Goal: Task Accomplishment & Management: Manage account settings

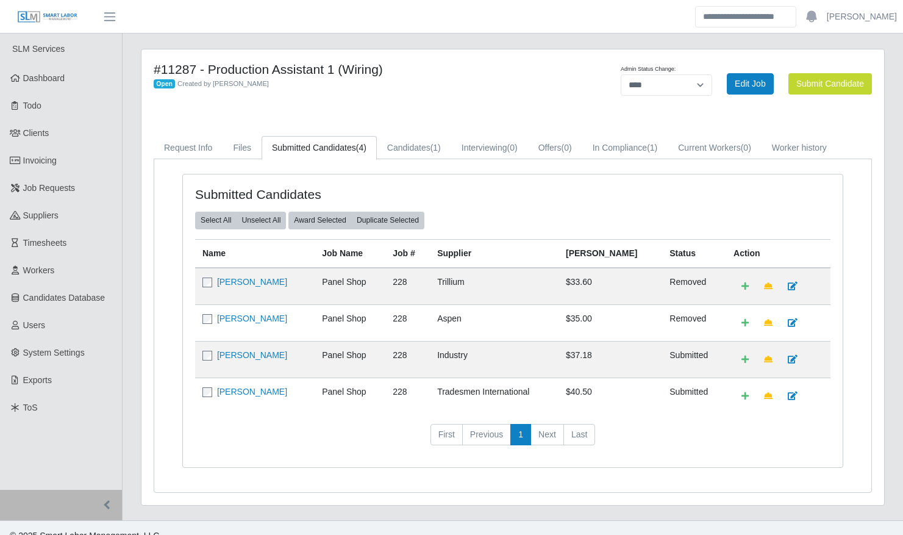
select select "****"
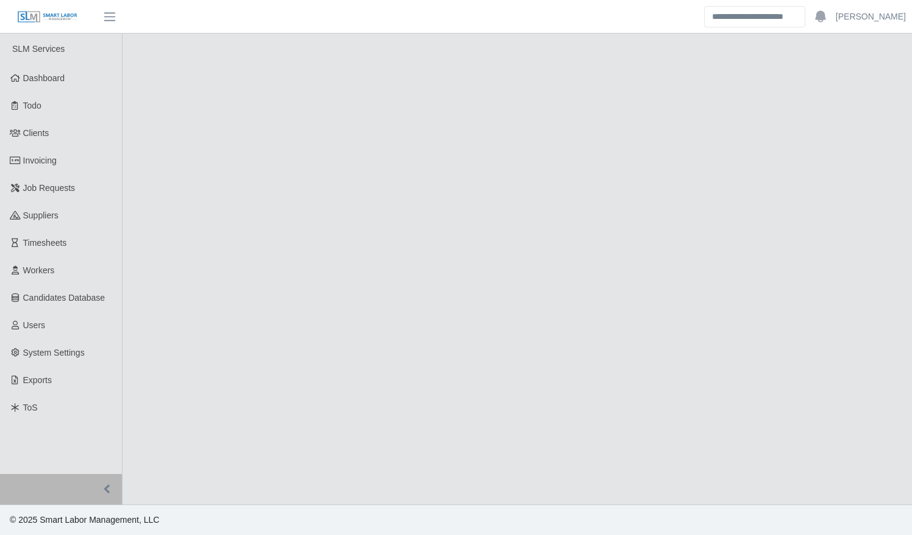
select select "****"
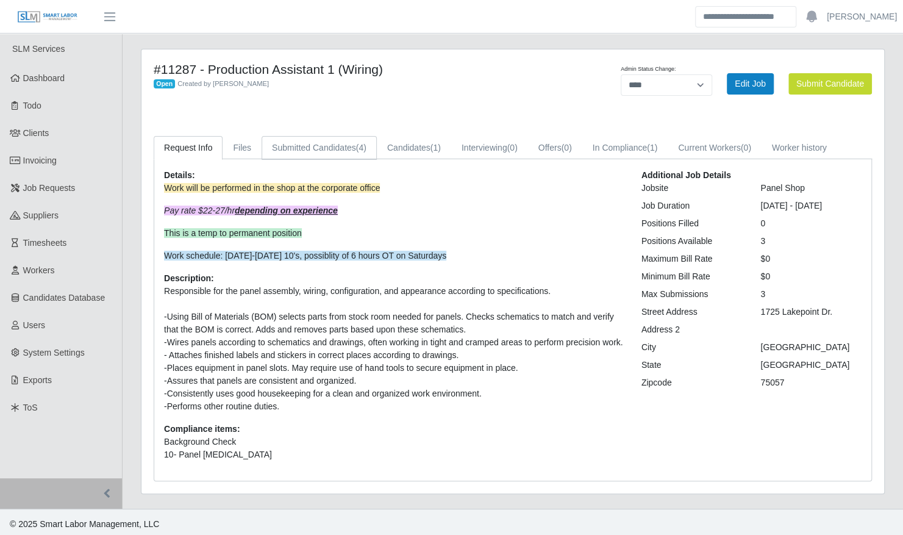
click at [356, 146] on span "(4)" at bounding box center [361, 148] width 10 height 10
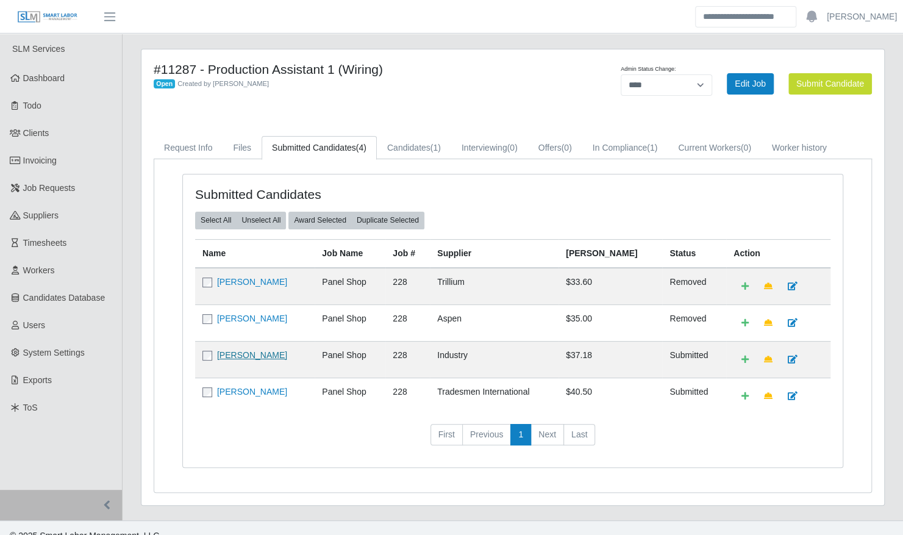
click at [255, 351] on link "[PERSON_NAME]" at bounding box center [252, 355] width 70 height 10
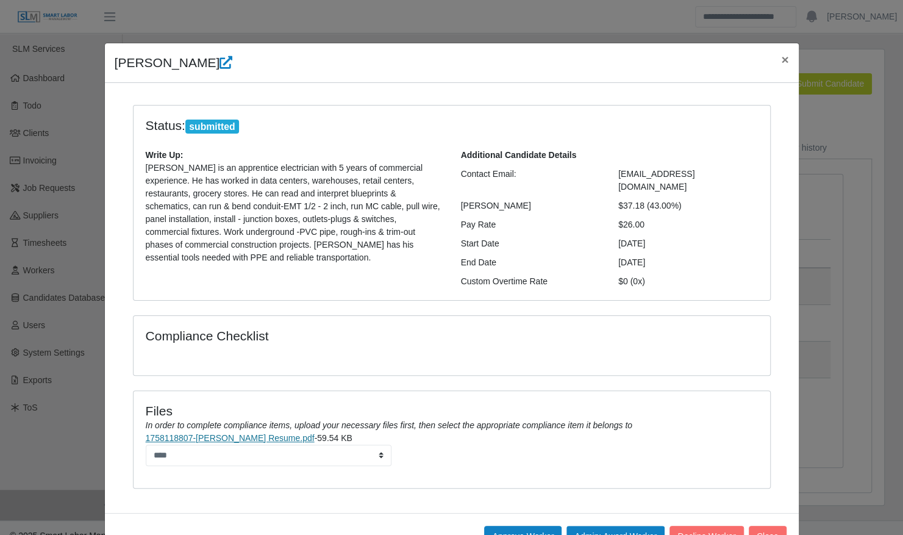
click at [270, 433] on link "1758118807-[PERSON_NAME] Resume.pdf" at bounding box center [230, 438] width 169 height 10
click at [784, 62] on button "×" at bounding box center [784, 59] width 27 height 32
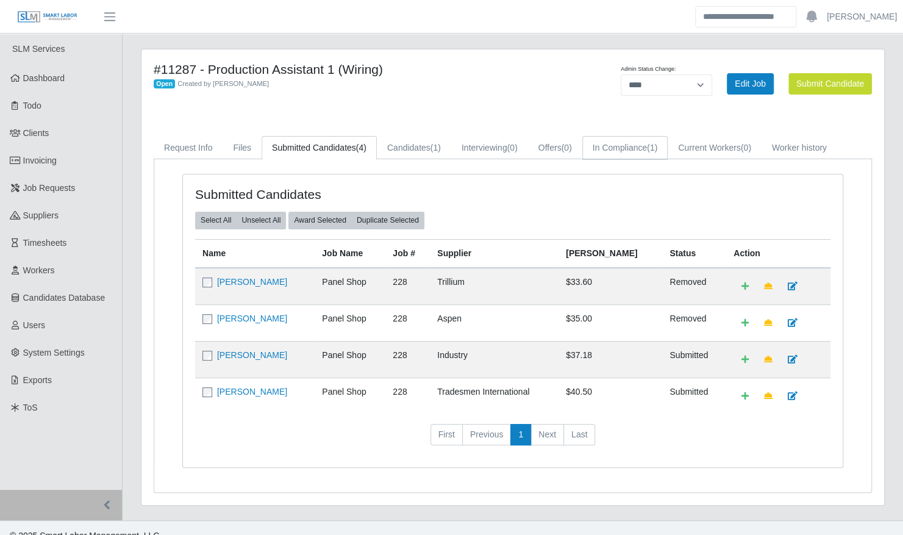
click at [596, 150] on link "In Compliance (1)" at bounding box center [625, 148] width 86 height 24
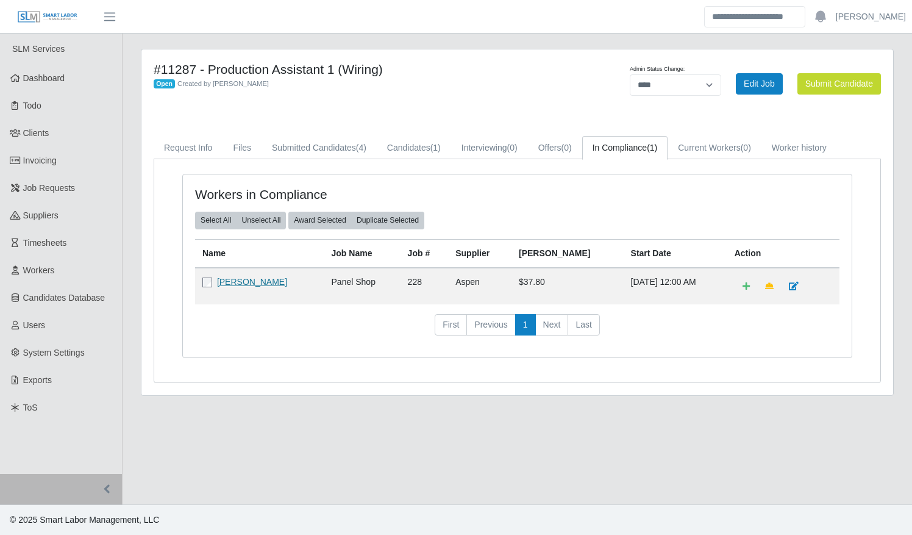
click at [249, 283] on link "[PERSON_NAME]" at bounding box center [252, 282] width 70 height 10
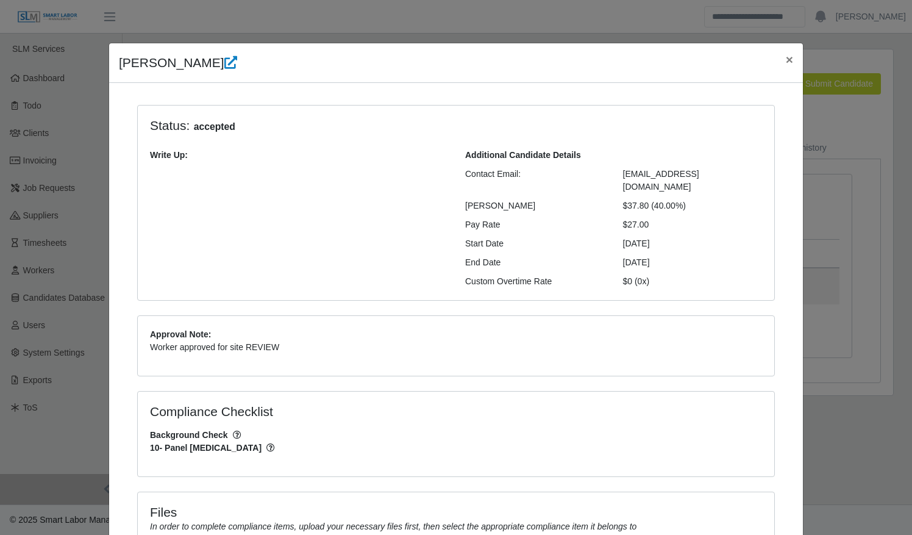
scroll to position [235, 0]
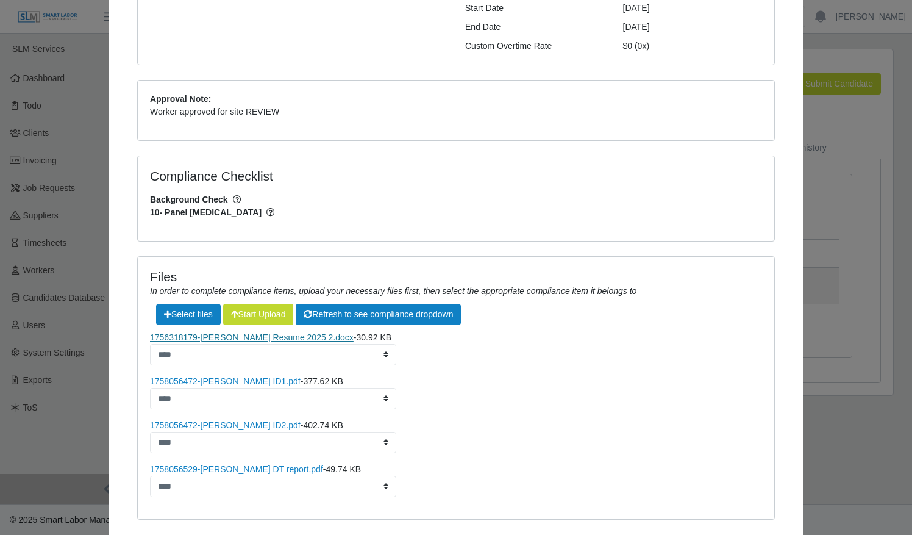
click at [220, 332] on link "1756318179-[PERSON_NAME] Resume 2025 2.docx" at bounding box center [252, 337] width 204 height 10
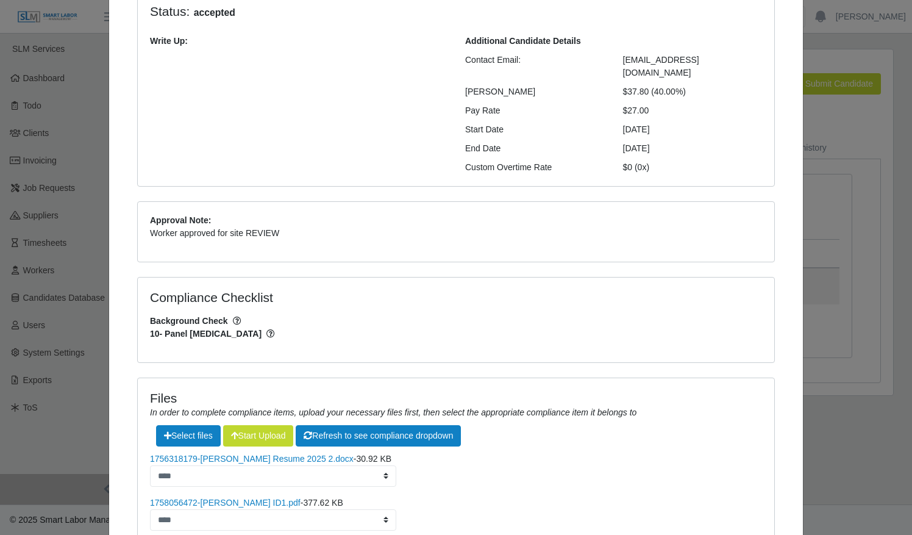
scroll to position [0, 0]
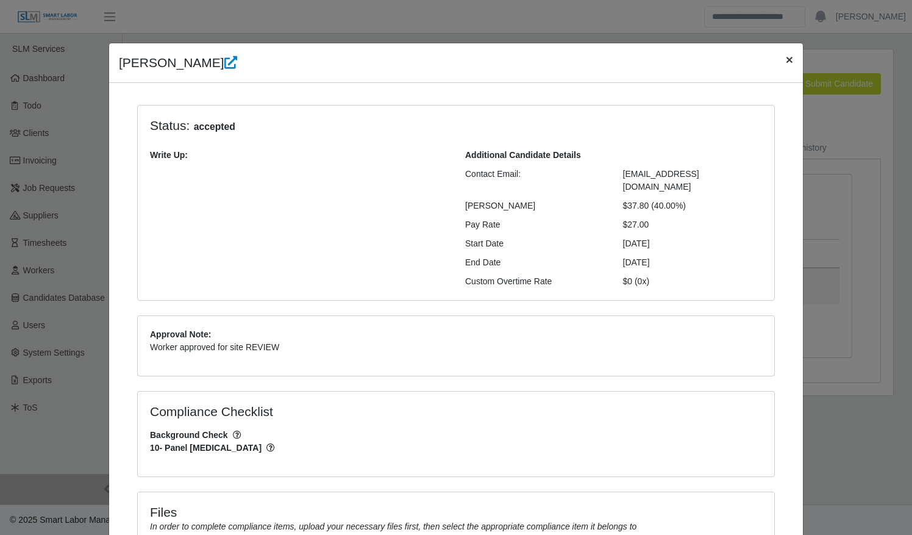
click at [786, 63] on span "×" at bounding box center [789, 59] width 7 height 14
